Goal: Register for event/course

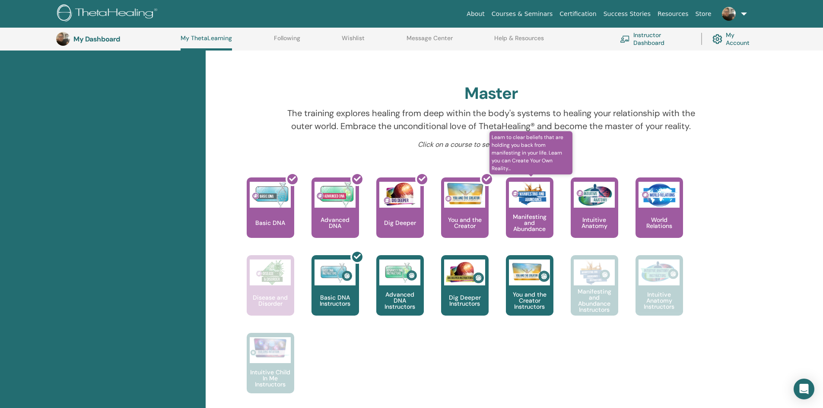
scroll to position [239, 0]
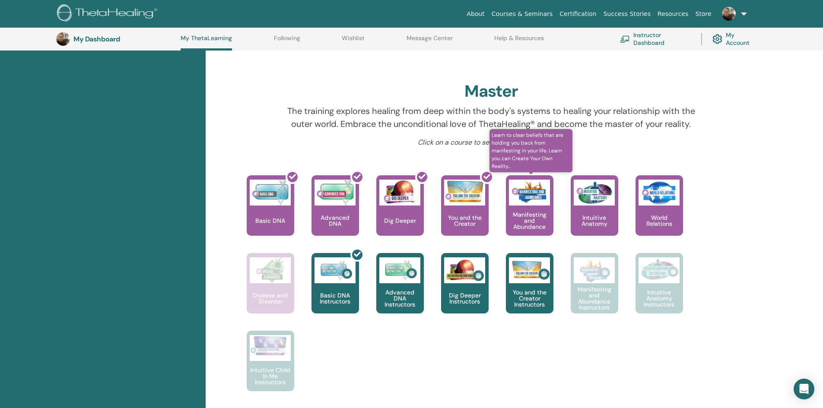
click at [525, 210] on div "Manifesting and Abundance" at bounding box center [530, 205] width 48 height 60
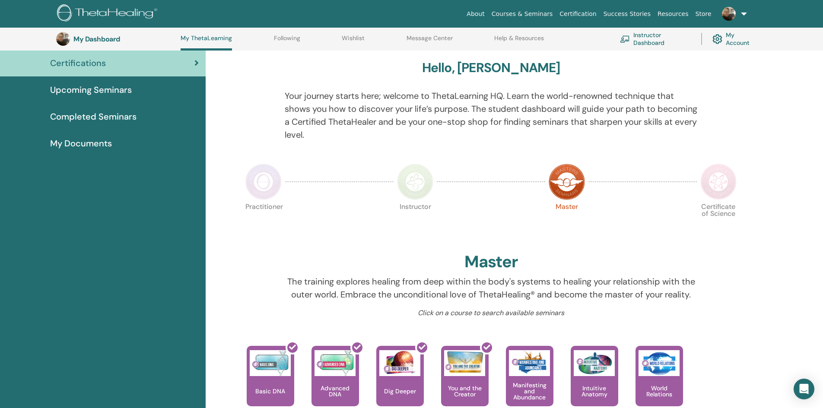
scroll to position [66, 0]
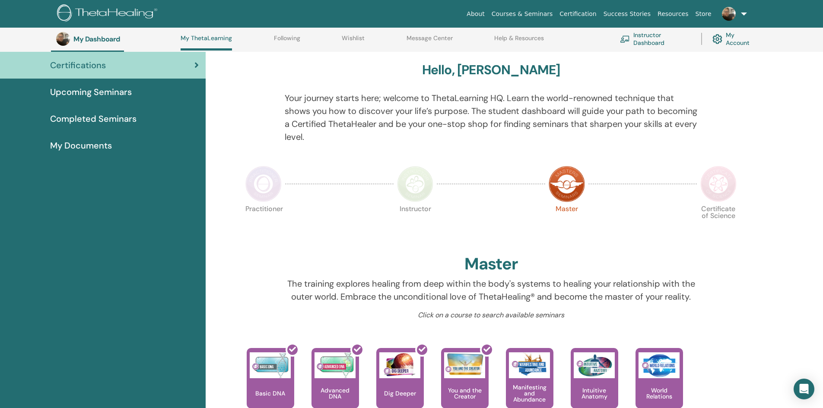
click at [76, 89] on span "Upcoming Seminars" at bounding box center [91, 92] width 82 height 13
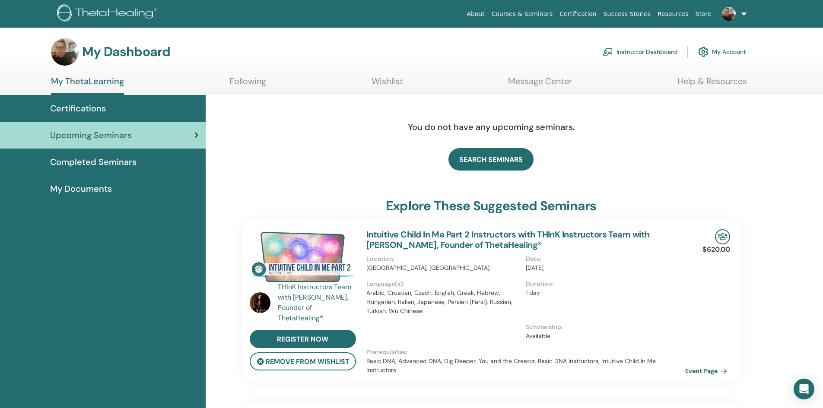
click at [297, 302] on div "THInK Instructors Team with Vianna Stibal, Founder of ThetaHealing®" at bounding box center [318, 302] width 80 height 41
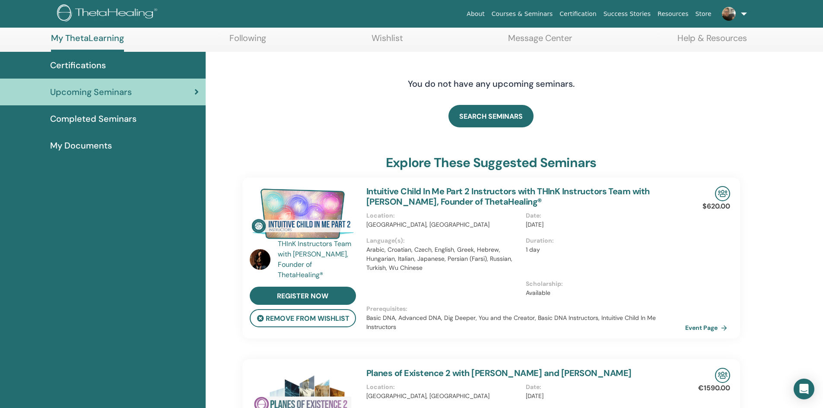
scroll to position [109, 0]
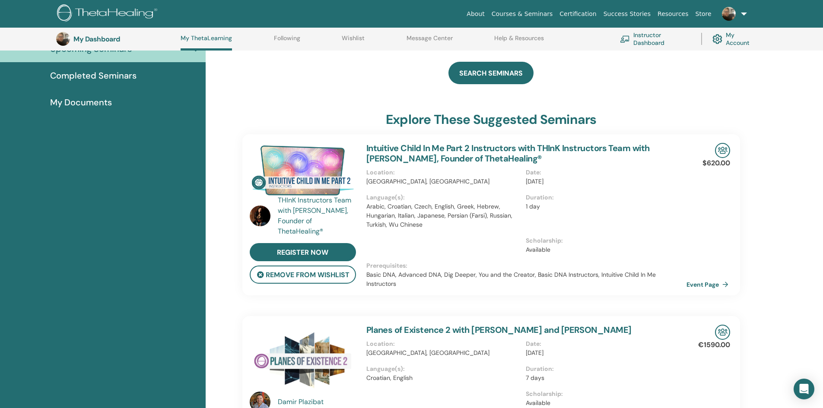
click at [698, 283] on link "Event Page" at bounding box center [709, 284] width 45 height 13
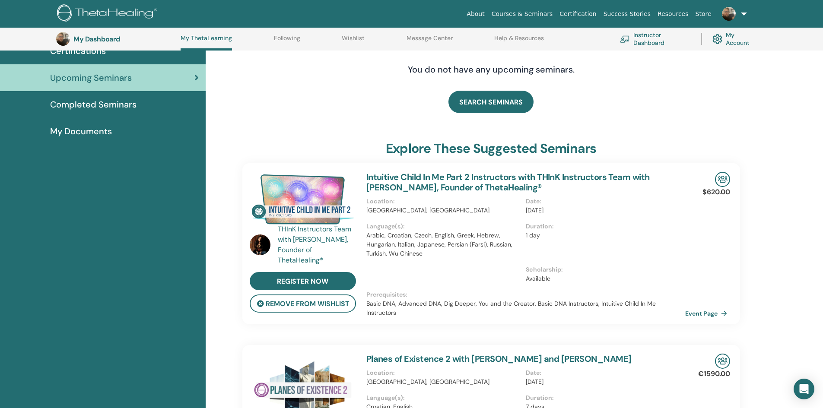
scroll to position [0, 0]
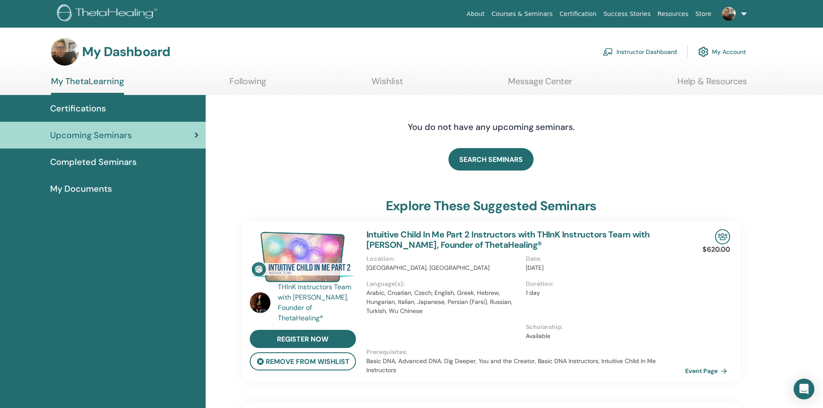
click at [531, 16] on link "Courses & Seminars" at bounding box center [522, 14] width 68 height 16
